Goal: Task Accomplishment & Management: Manage account settings

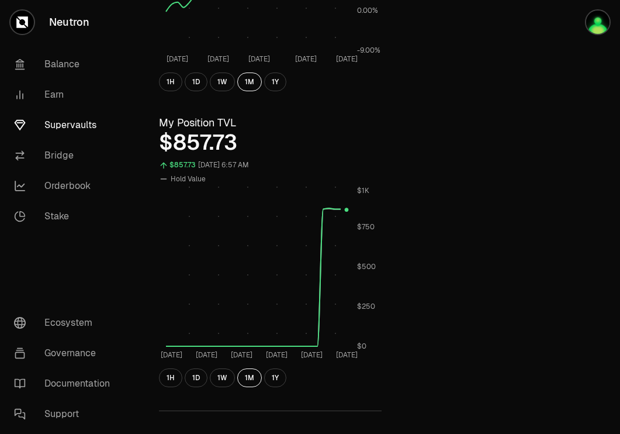
scroll to position [282, 0]
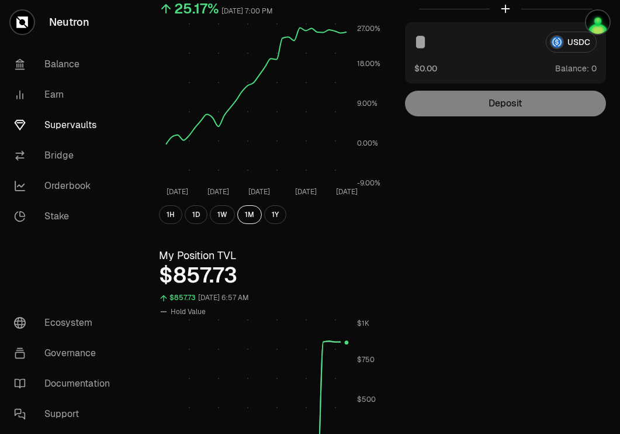
scroll to position [150, 0]
click at [65, 120] on link "Supervaults" at bounding box center [66, 125] width 122 height 30
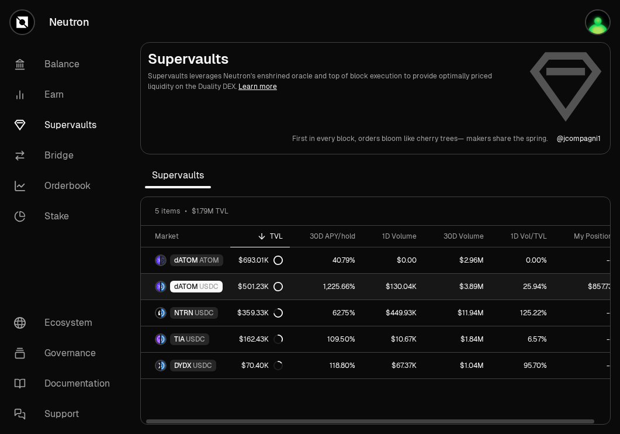
click at [182, 287] on span "dATOM" at bounding box center [186, 286] width 24 height 9
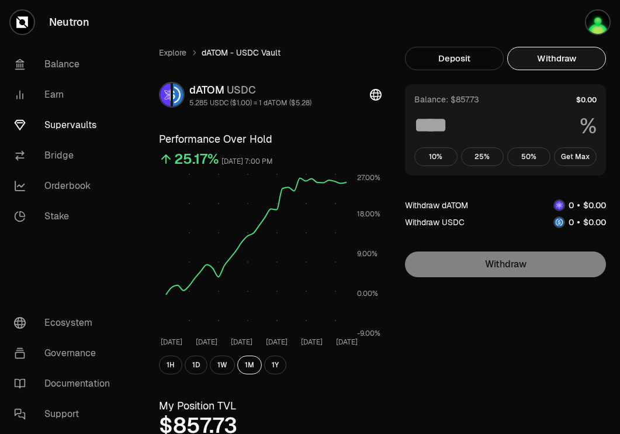
click at [591, 55] on button "Withdraw" at bounding box center [557, 58] width 99 height 23
click at [572, 157] on button "Get Max" at bounding box center [575, 156] width 43 height 19
type input "***"
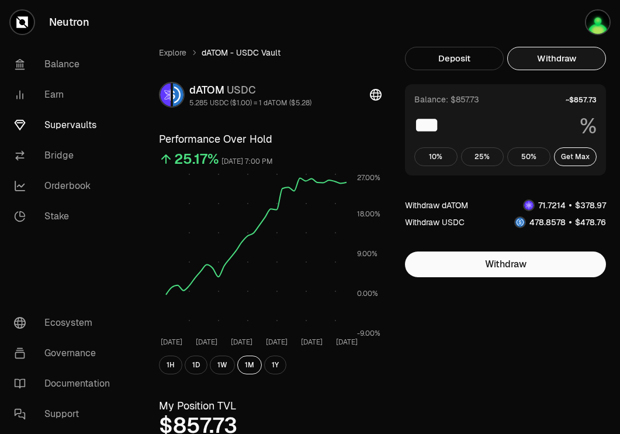
click at [63, 125] on link "Supervaults" at bounding box center [66, 125] width 122 height 30
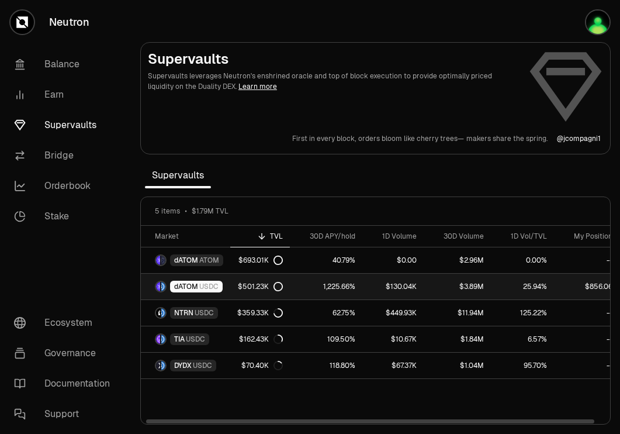
scroll to position [0, 11]
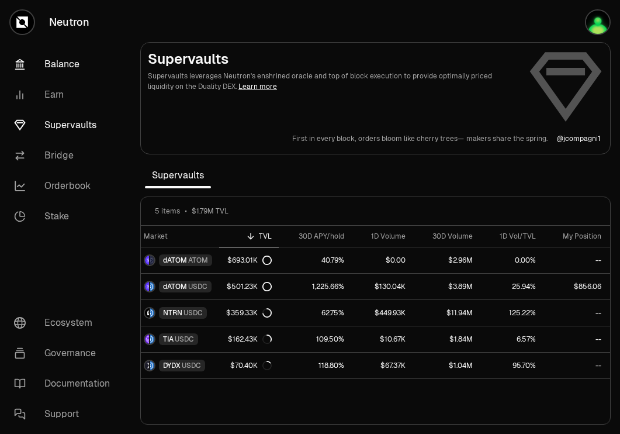
click at [60, 58] on link "Balance" at bounding box center [66, 64] width 122 height 30
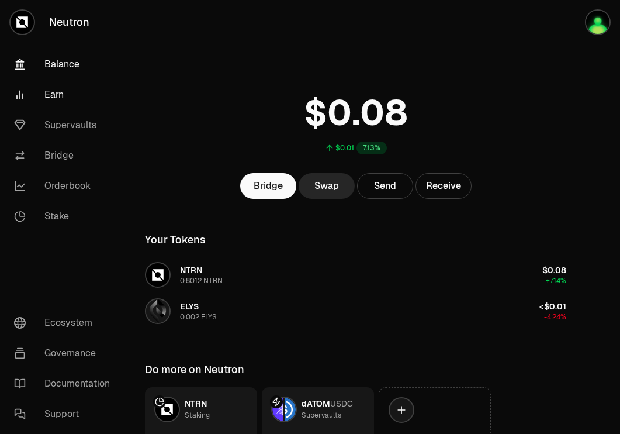
click at [80, 94] on link "Earn" at bounding box center [66, 95] width 122 height 30
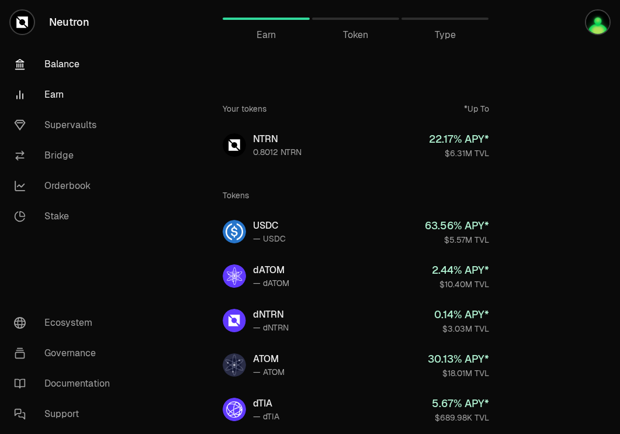
click at [65, 61] on link "Balance" at bounding box center [66, 64] width 122 height 30
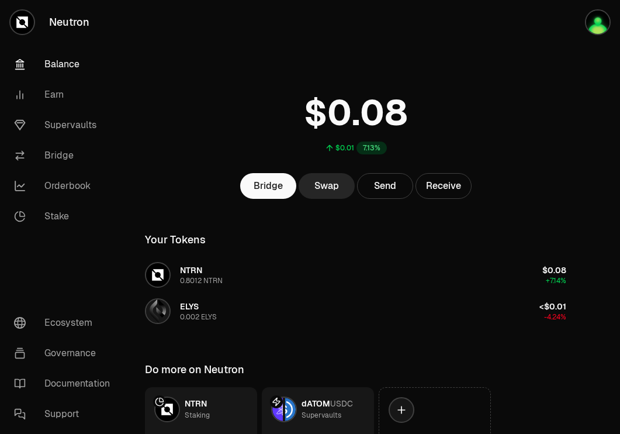
scroll to position [94, 0]
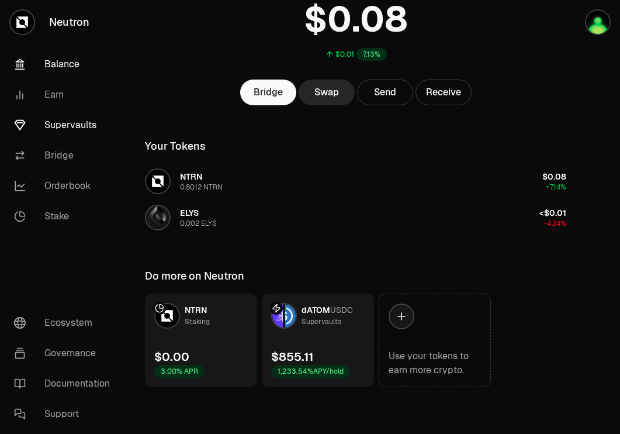
click at [70, 130] on link "Supervaults" at bounding box center [66, 125] width 122 height 30
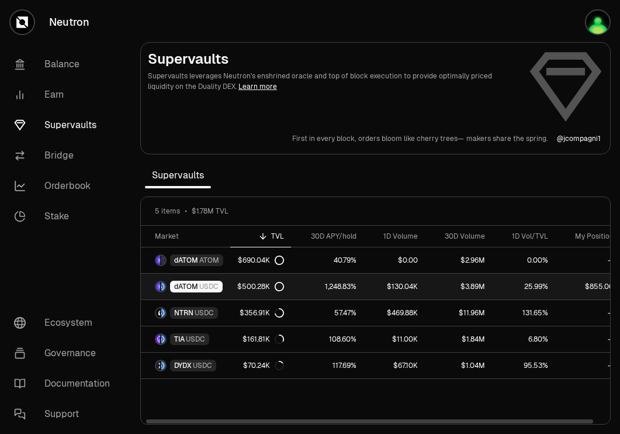
click at [200, 292] on div "dATOM USDC" at bounding box center [196, 287] width 53 height 12
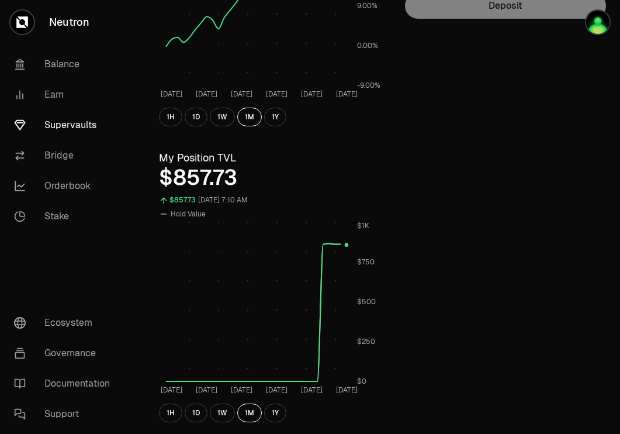
scroll to position [255, 0]
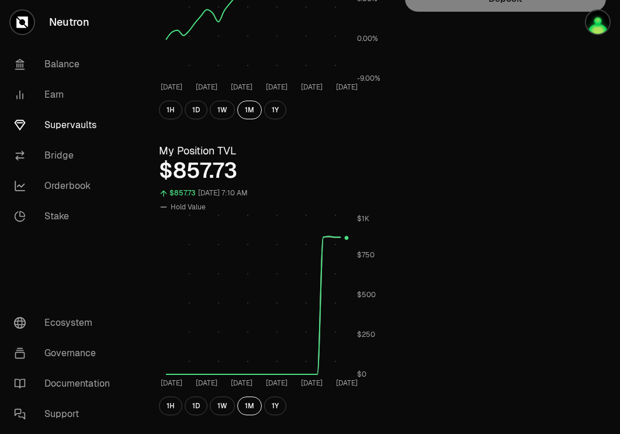
click at [77, 121] on link "Supervaults" at bounding box center [66, 125] width 122 height 30
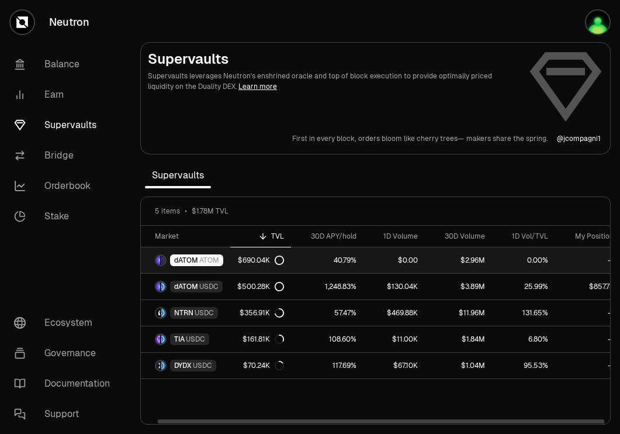
scroll to position [0, 12]
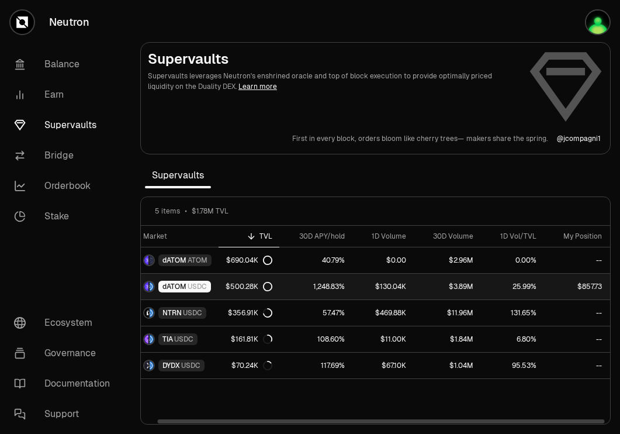
click at [209, 282] on div "dATOM USDC" at bounding box center [184, 287] width 53 height 12
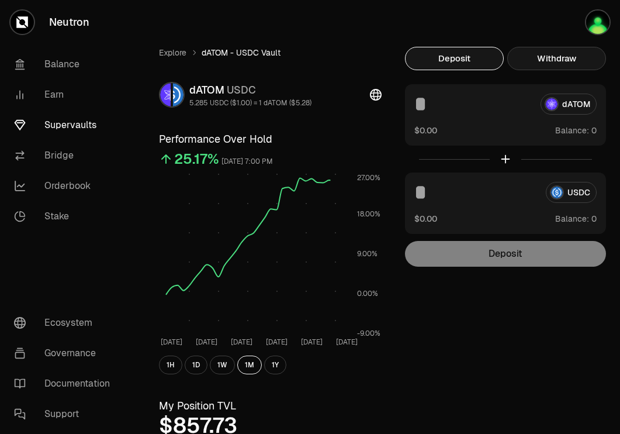
click at [571, 67] on button "Withdraw" at bounding box center [557, 58] width 99 height 23
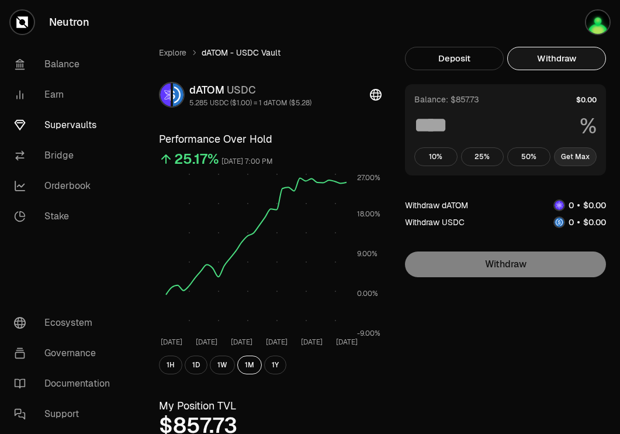
click at [572, 150] on button "Get Max" at bounding box center [575, 156] width 43 height 19
type input "***"
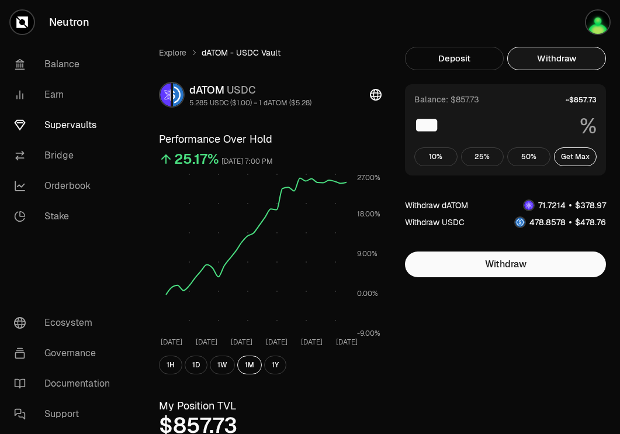
click at [57, 129] on link "Supervaults" at bounding box center [66, 125] width 122 height 30
